Goal: Navigation & Orientation: Go to known website

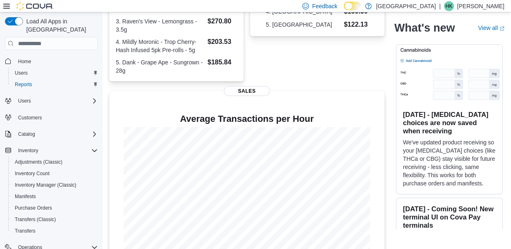
scroll to position [42, 0]
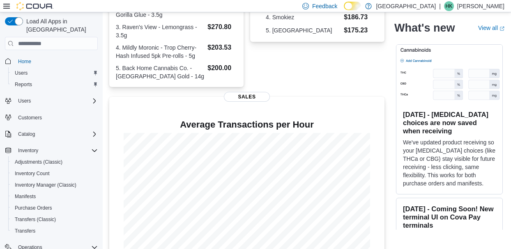
scroll to position [320, 0]
